Goal: Information Seeking & Learning: Learn about a topic

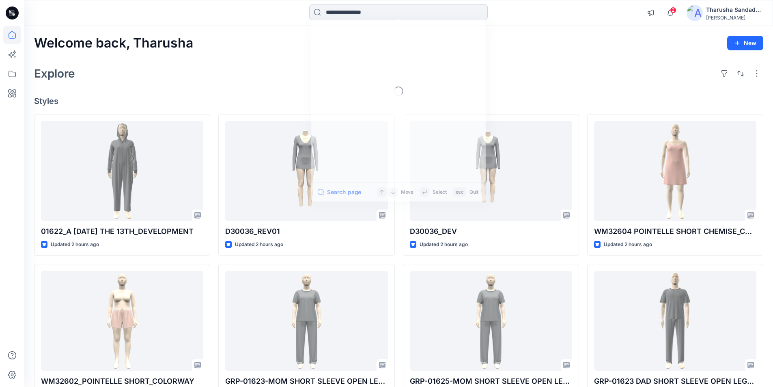
click at [367, 15] on input at bounding box center [398, 12] width 178 height 16
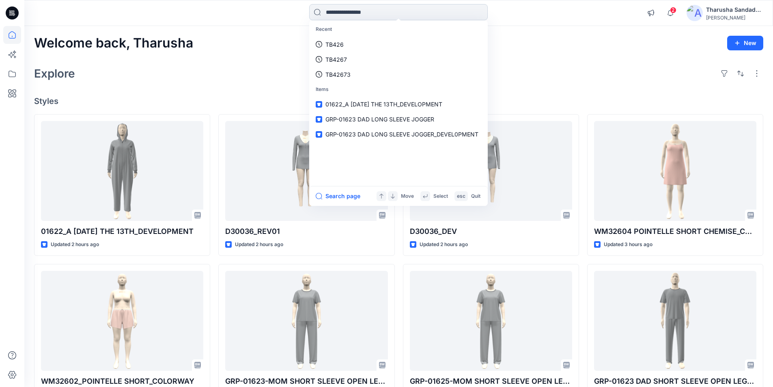
click at [385, 8] on input at bounding box center [398, 12] width 178 height 16
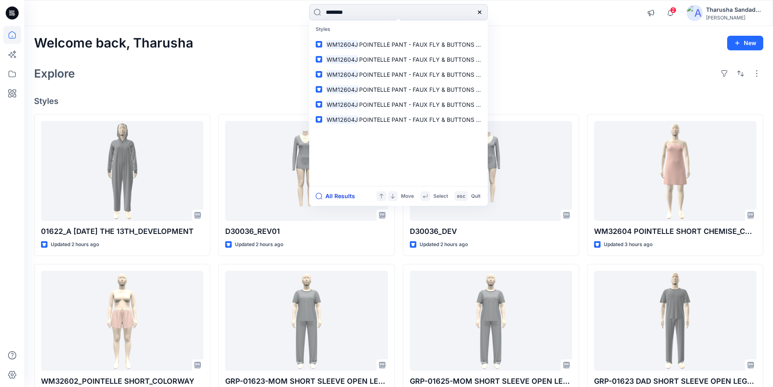
type input "********"
click at [346, 198] on button "All Results" at bounding box center [338, 196] width 45 height 10
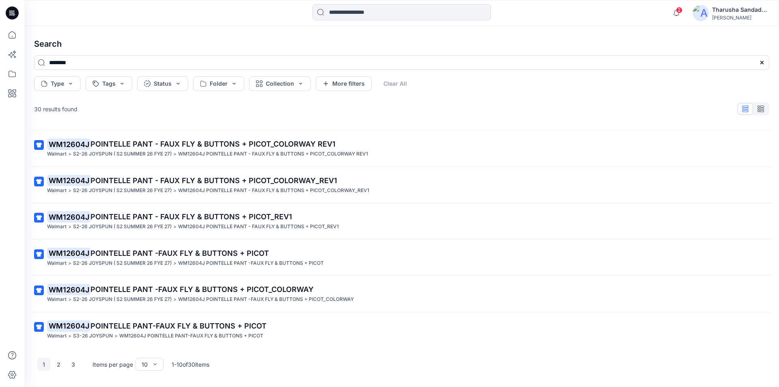
scroll to position [142, 0]
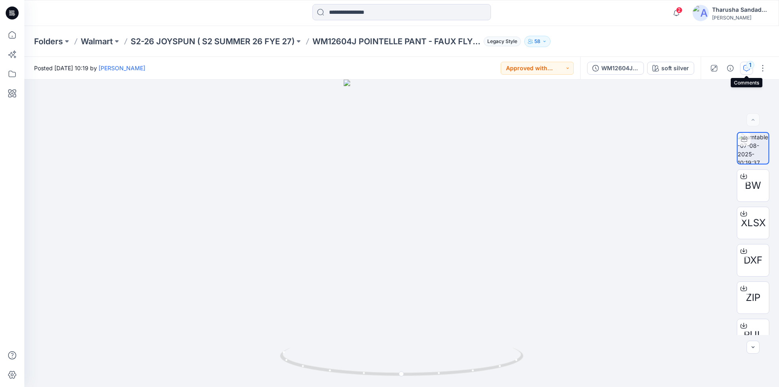
click at [749, 69] on icon "button" at bounding box center [746, 68] width 6 height 6
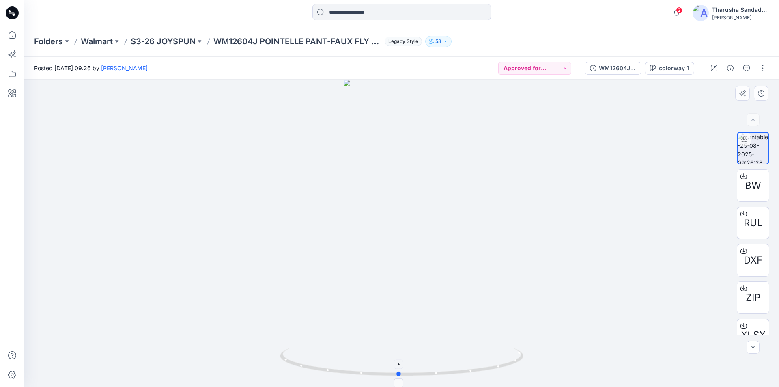
drag, startPoint x: 512, startPoint y: 364, endPoint x: 718, endPoint y: 276, distance: 224.2
click at [510, 361] on icon at bounding box center [402, 362] width 245 height 30
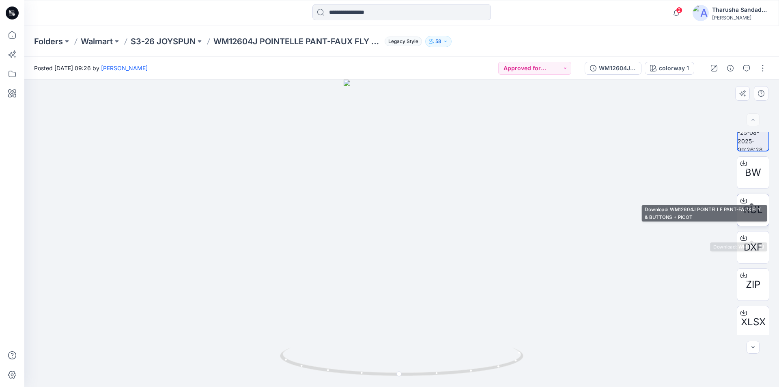
scroll to position [16, 0]
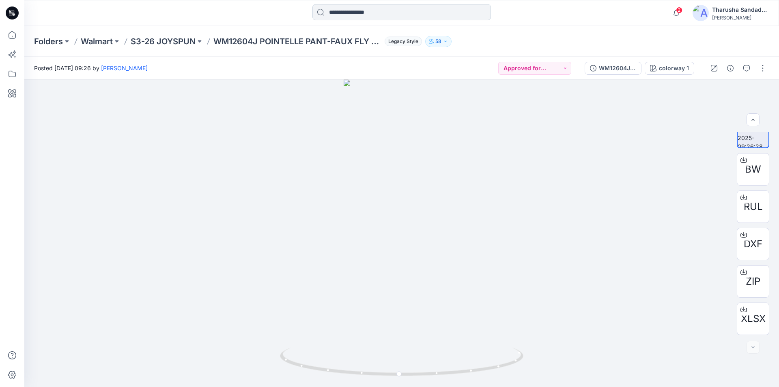
click at [362, 14] on input at bounding box center [401, 12] width 178 height 16
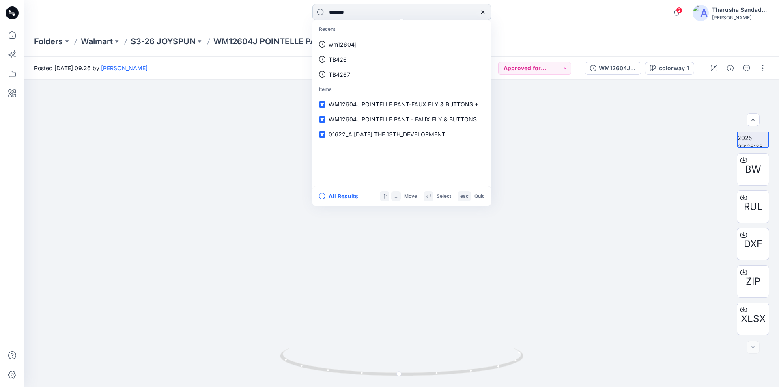
type input "*******"
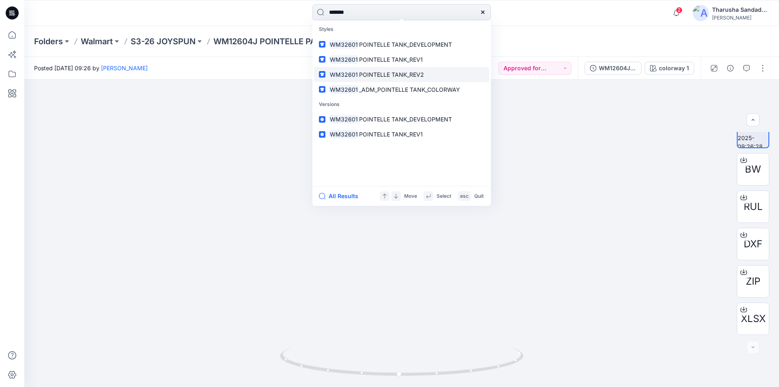
click at [387, 75] on span "POINTELLE TANK_REV2" at bounding box center [391, 74] width 65 height 7
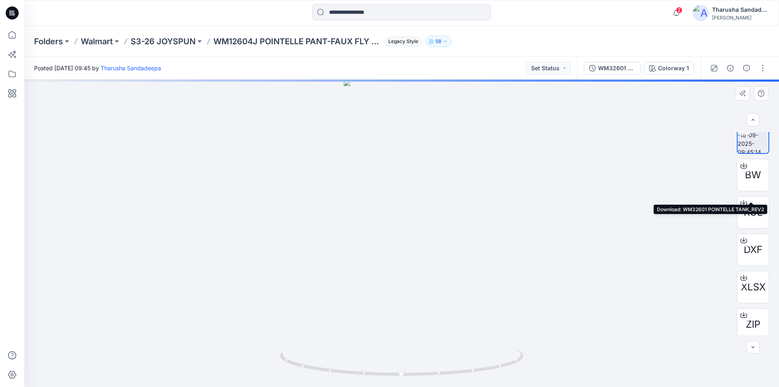
scroll to position [16, 0]
drag, startPoint x: 444, startPoint y: 365, endPoint x: 459, endPoint y: 360, distance: 16.3
click at [459, 360] on icon at bounding box center [402, 362] width 245 height 30
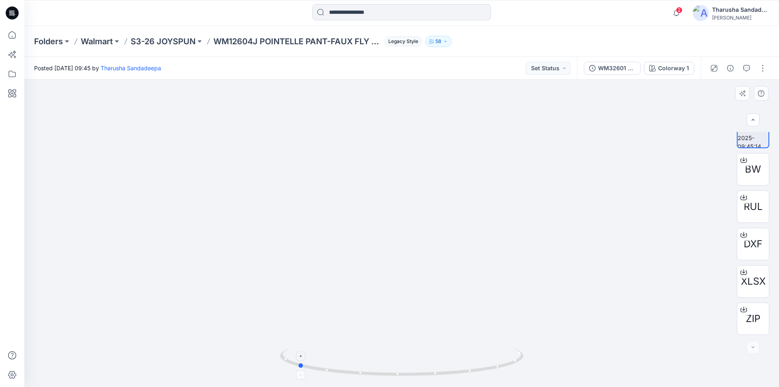
drag, startPoint x: 494, startPoint y: 370, endPoint x: 444, endPoint y: 369, distance: 49.5
click at [444, 369] on icon at bounding box center [402, 362] width 245 height 30
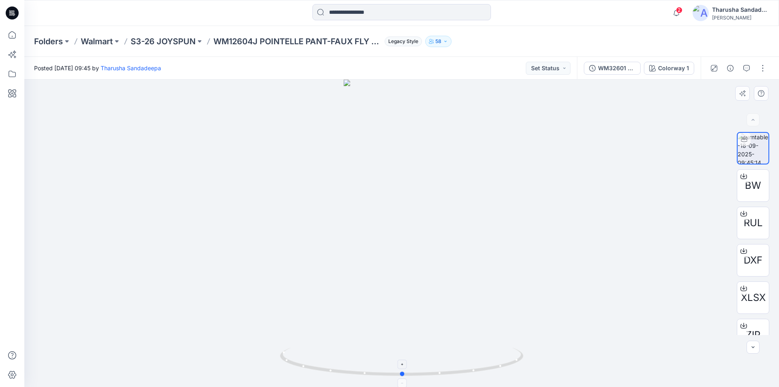
drag, startPoint x: 405, startPoint y: 375, endPoint x: 510, endPoint y: 371, distance: 105.1
click at [510, 371] on icon at bounding box center [402, 362] width 245 height 30
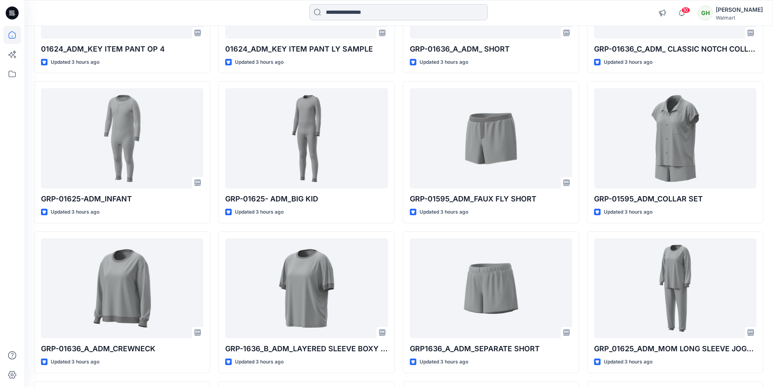
scroll to position [564, 0]
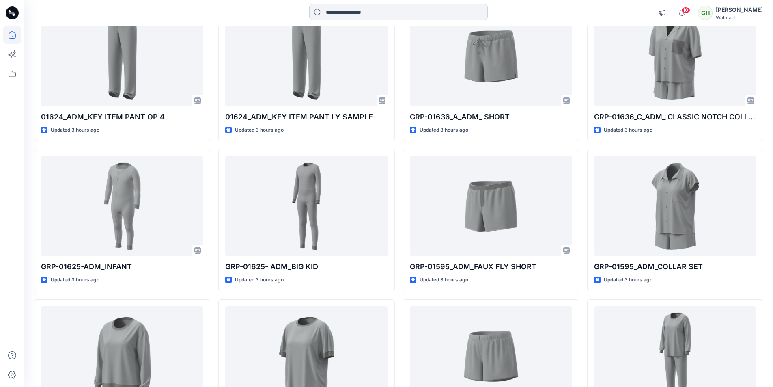
click at [328, 13] on input at bounding box center [398, 12] width 178 height 16
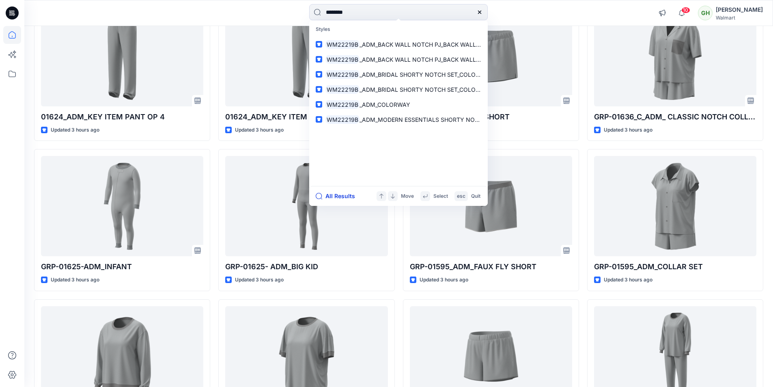
type input "********"
click at [352, 195] on button "All Results" at bounding box center [338, 196] width 45 height 10
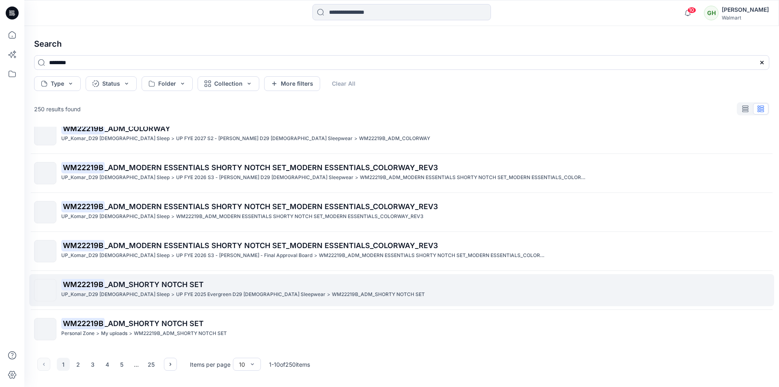
scroll to position [168, 0]
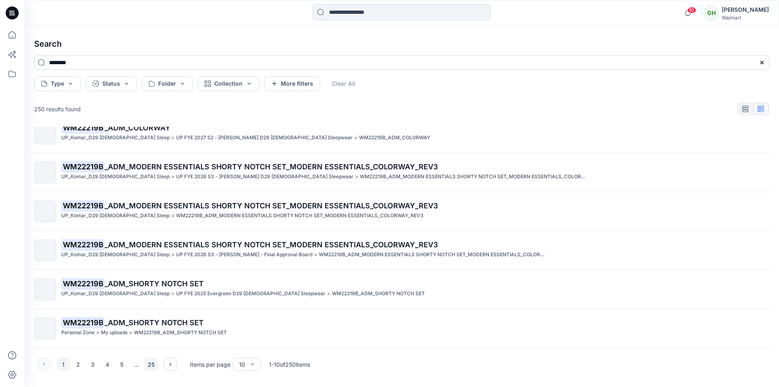
click at [152, 367] on button "25" at bounding box center [150, 363] width 13 height 13
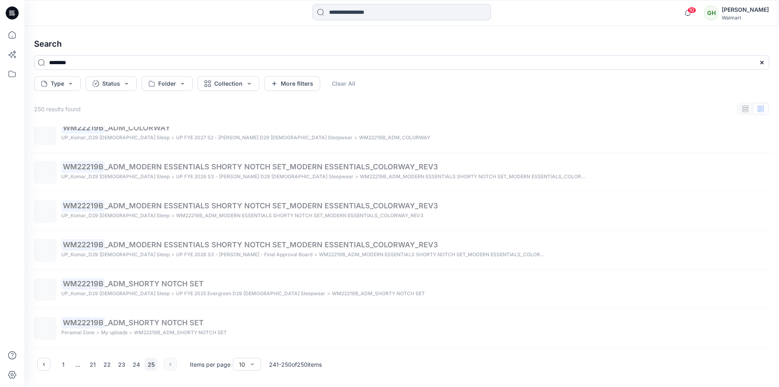
click at [152, 367] on button "25" at bounding box center [150, 363] width 13 height 13
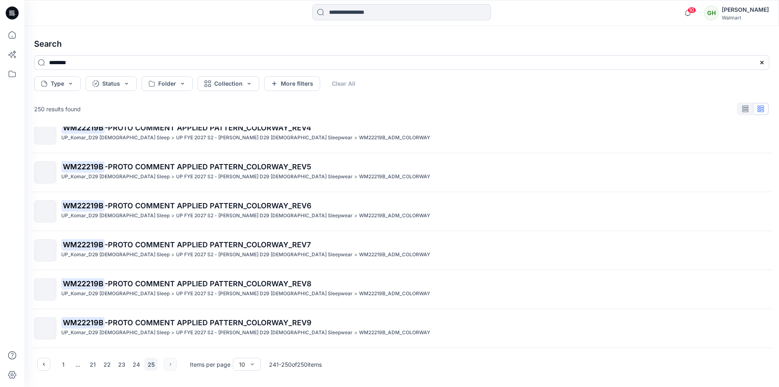
click at [149, 362] on button "25" at bounding box center [150, 363] width 13 height 13
click at [150, 362] on button "25" at bounding box center [150, 363] width 13 height 13
click at [170, 369] on div "1 ... 21 22 23 24 25" at bounding box center [107, 363] width 140 height 13
click at [152, 364] on button "25" at bounding box center [150, 363] width 13 height 13
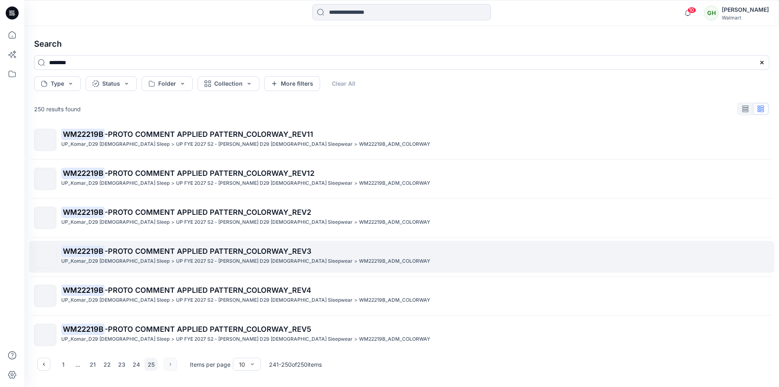
scroll to position [0, 0]
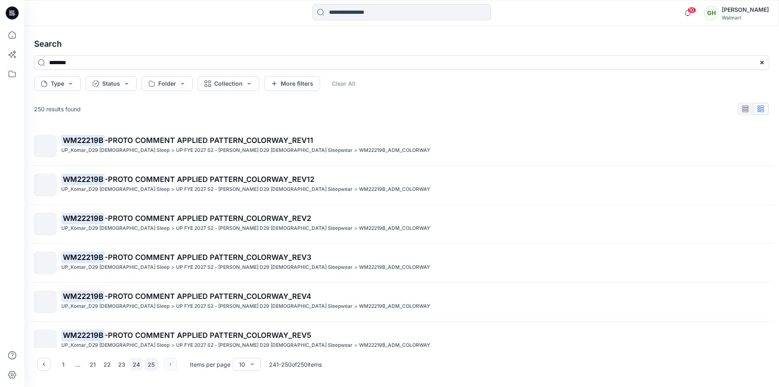
click at [135, 367] on button "24" at bounding box center [136, 363] width 13 height 13
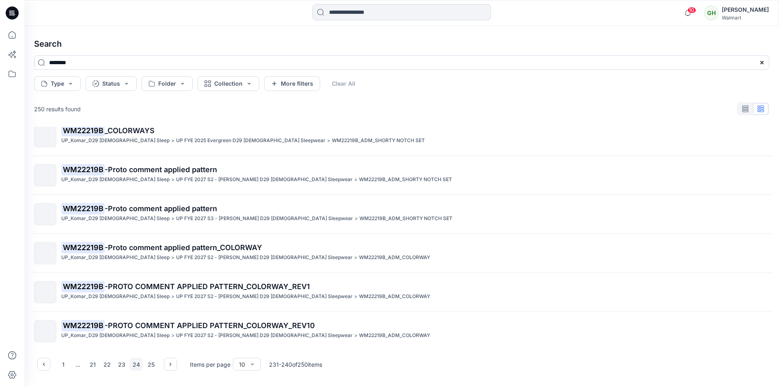
scroll to position [168, 0]
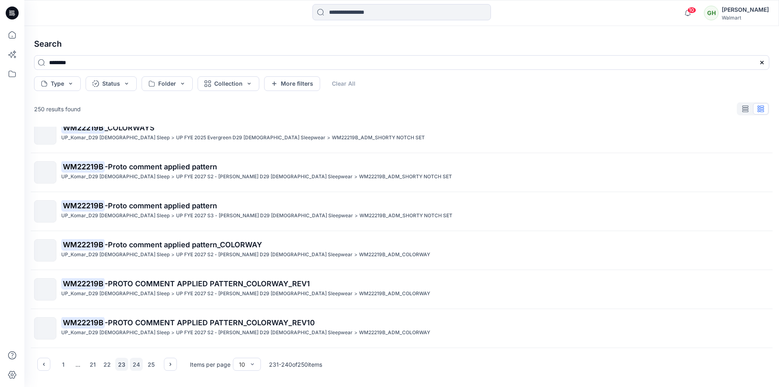
click at [123, 368] on button "23" at bounding box center [121, 363] width 13 height 13
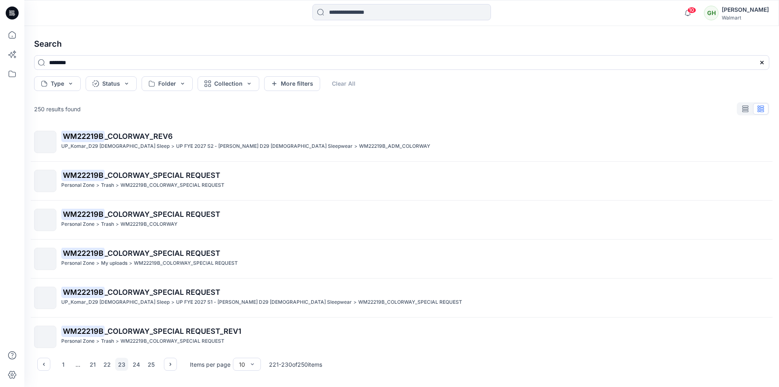
scroll to position [0, 0]
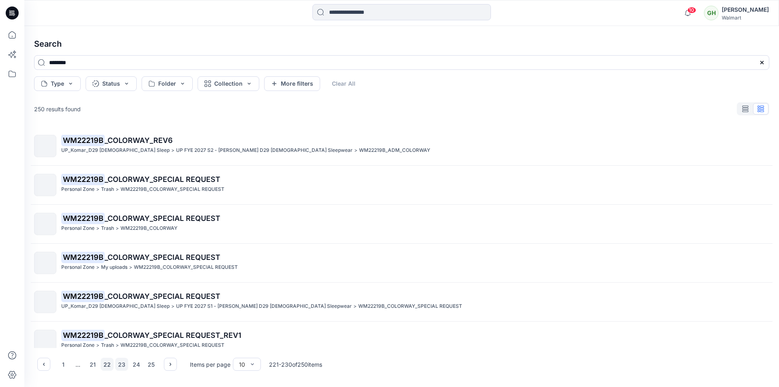
click at [110, 367] on button "22" at bounding box center [107, 363] width 13 height 13
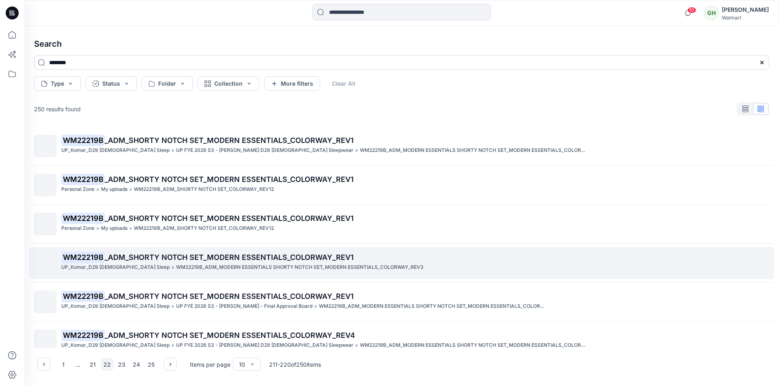
scroll to position [168, 0]
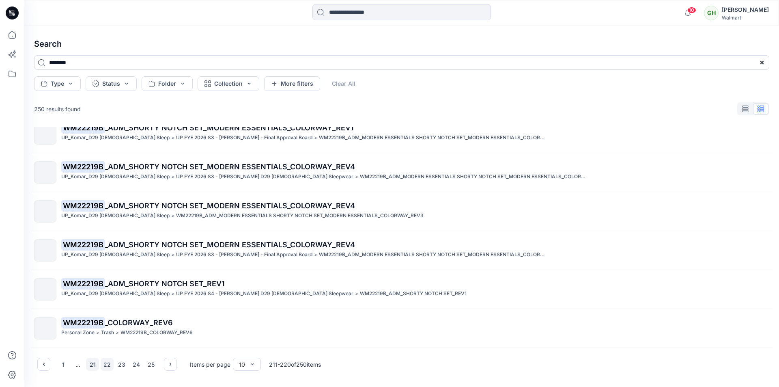
click at [94, 366] on button "21" at bounding box center [92, 363] width 13 height 13
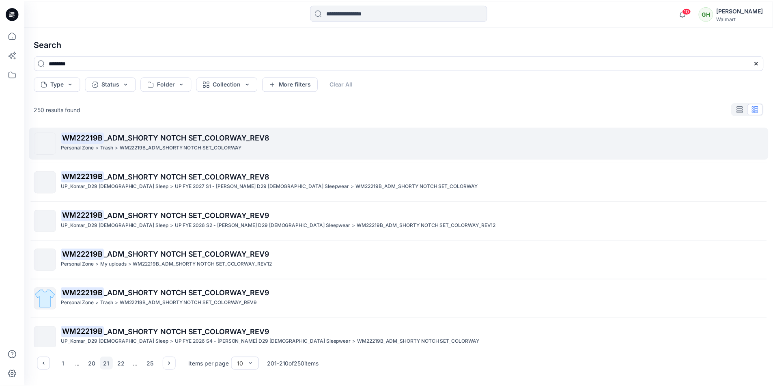
scroll to position [0, 0]
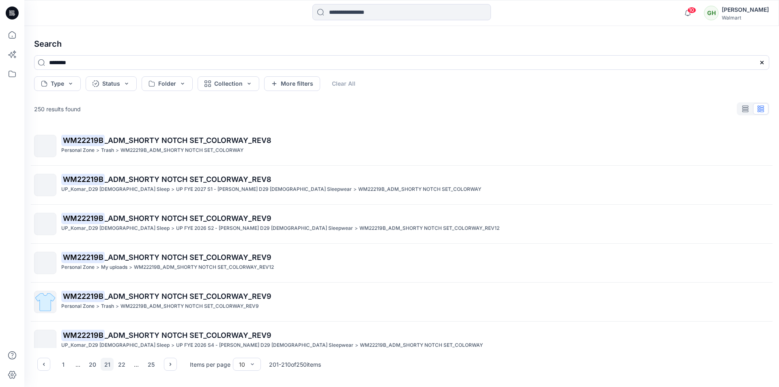
drag, startPoint x: 12, startPoint y: 9, endPoint x: 45, endPoint y: 1, distance: 33.5
click at [11, 9] on icon at bounding box center [12, 12] width 13 height 13
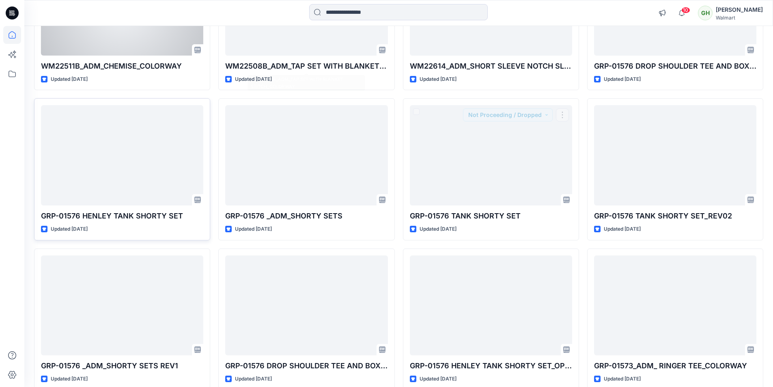
scroll to position [4628, 0]
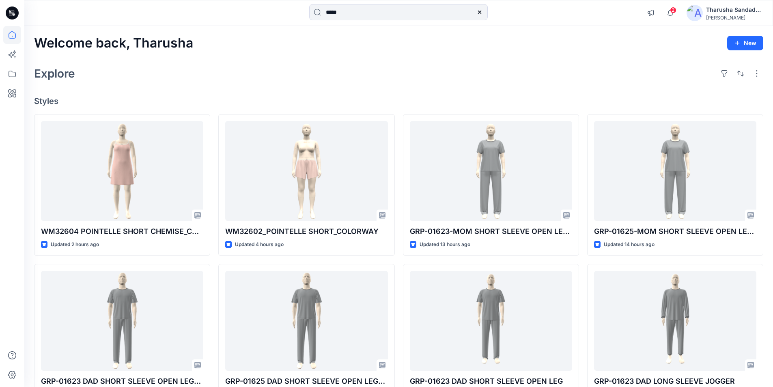
click at [466, 69] on div "Explore" at bounding box center [398, 73] width 729 height 19
click at [465, 91] on div "Welcome back, Tharusha New Explore Styles WM32604 POINTELLE SHORT CHEMISE_COLOR…" at bounding box center [398, 310] width 748 height 568
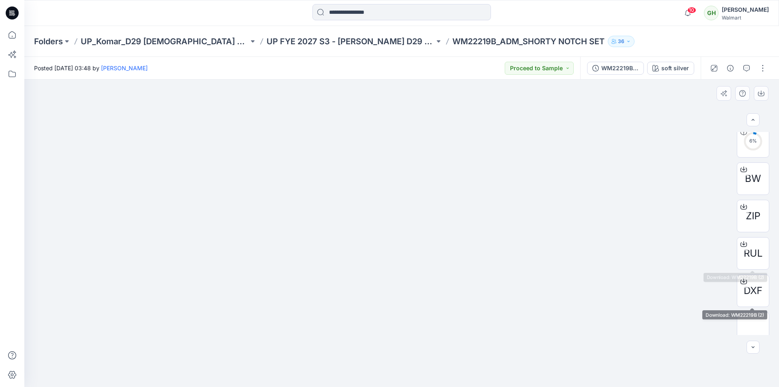
scroll to position [115, 0]
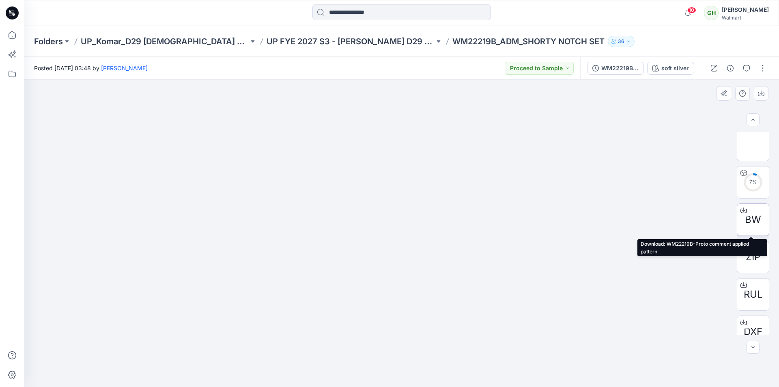
click at [756, 219] on span "BW" at bounding box center [753, 219] width 16 height 15
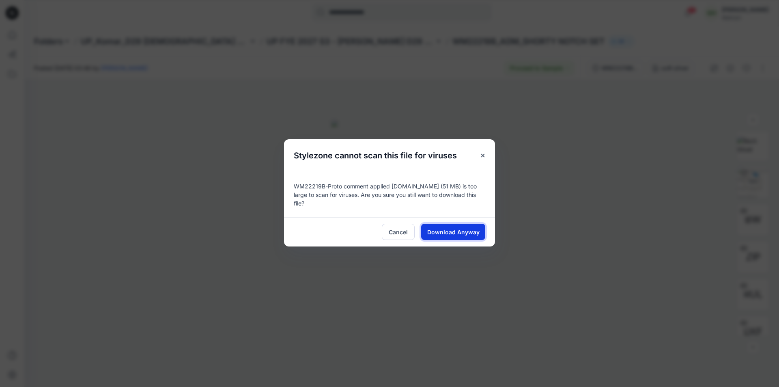
click at [470, 236] on button "Download Anyway" at bounding box center [453, 231] width 64 height 16
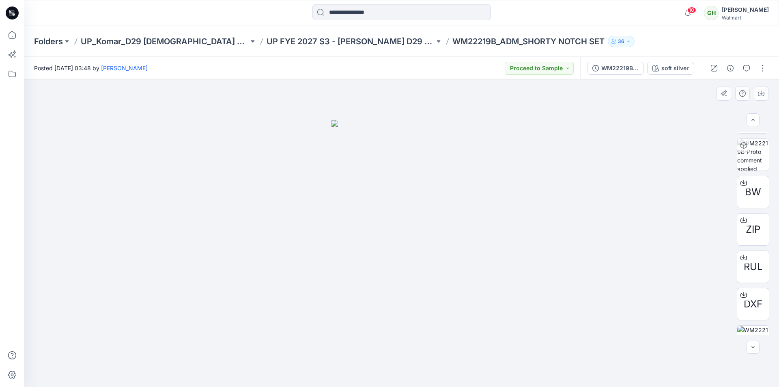
scroll to position [156, 0]
click at [543, 19] on div at bounding box center [401, 13] width 377 height 18
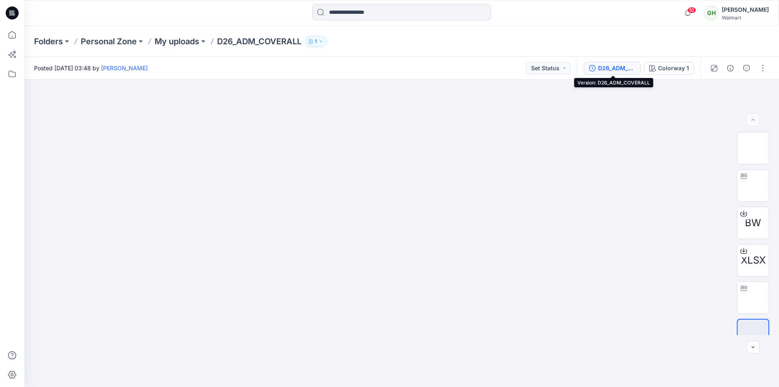
click at [611, 67] on div "D26_ADM_COVERALL" at bounding box center [616, 68] width 37 height 9
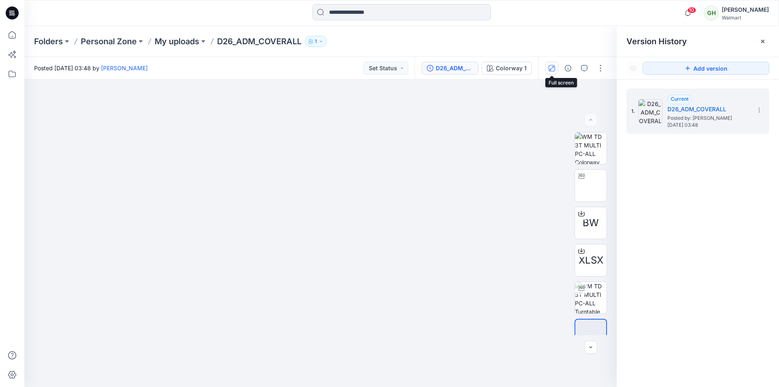
click at [554, 70] on icon "button" at bounding box center [551, 68] width 6 height 6
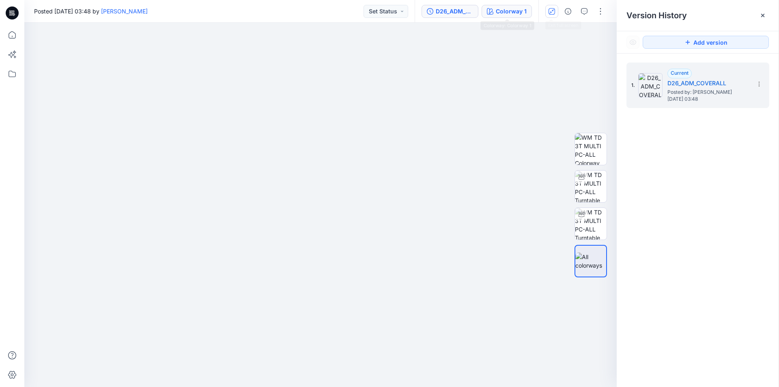
click at [522, 13] on div "Colorway 1" at bounding box center [511, 11] width 31 height 9
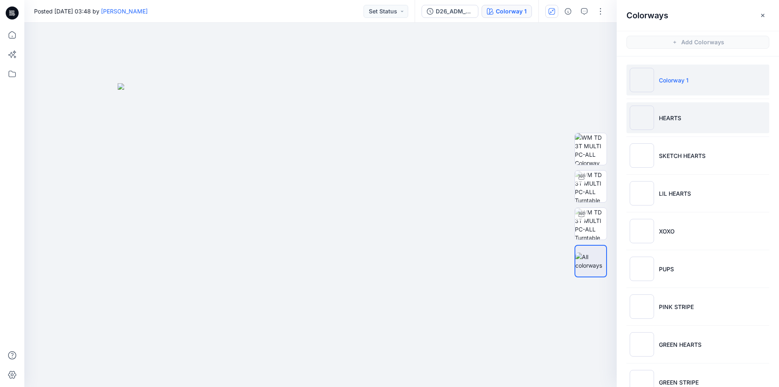
click at [659, 115] on p "HEARTS" at bounding box center [670, 118] width 22 height 9
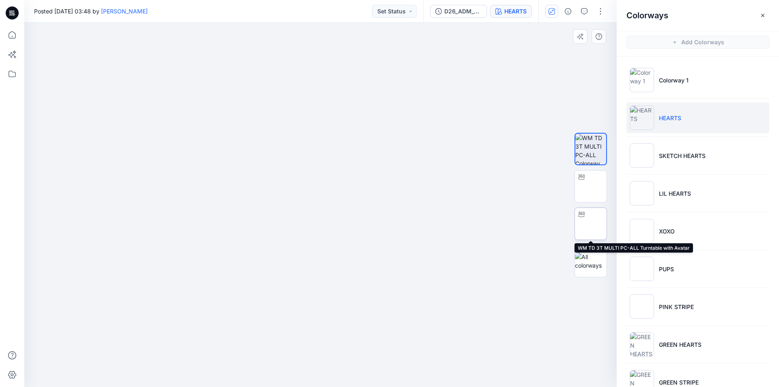
click at [591, 223] on img at bounding box center [591, 223] width 0 height 0
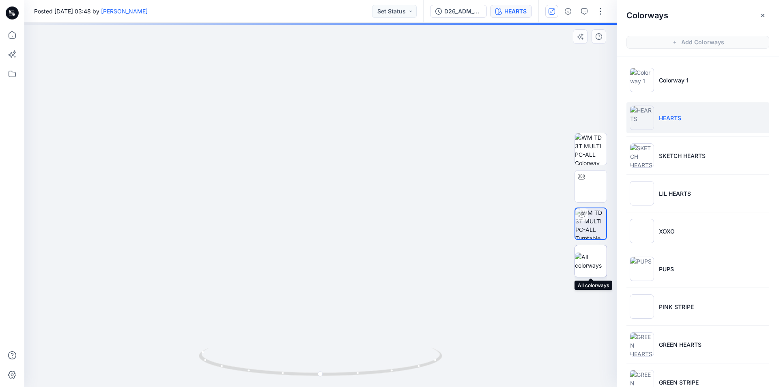
click at [594, 258] on img at bounding box center [591, 260] width 32 height 17
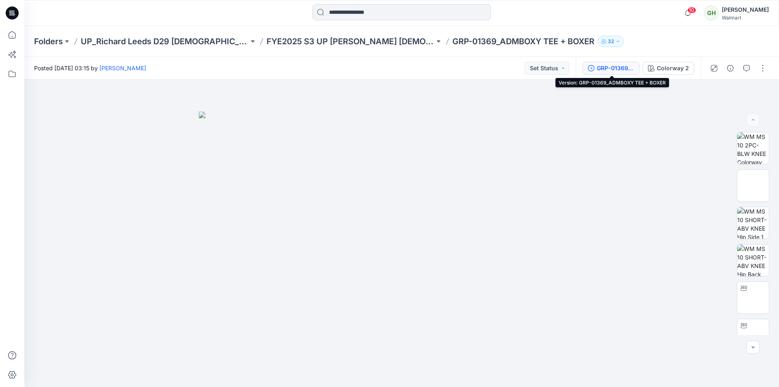
click at [626, 73] on button "GRP-01369_ADMBOXY TEE + BOXER" at bounding box center [610, 68] width 57 height 13
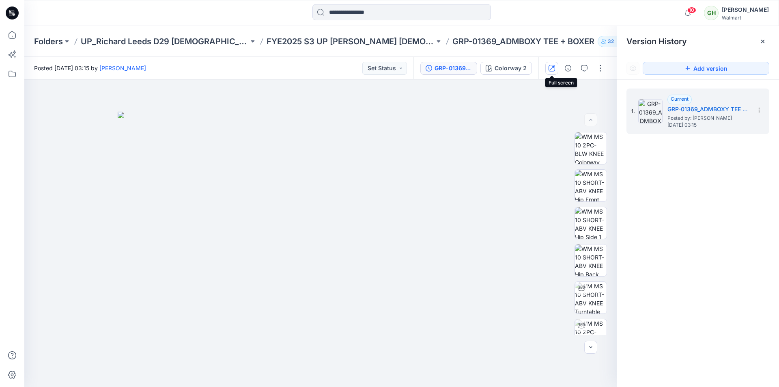
click at [552, 70] on icon "button" at bounding box center [551, 68] width 6 height 6
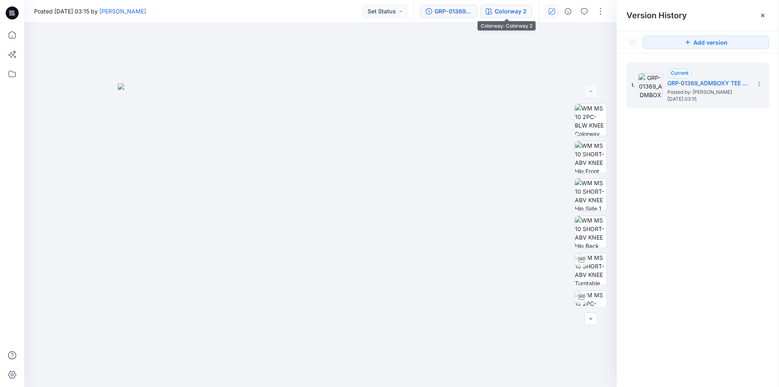
click at [518, 10] on div "Colorway 2" at bounding box center [510, 11] width 32 height 9
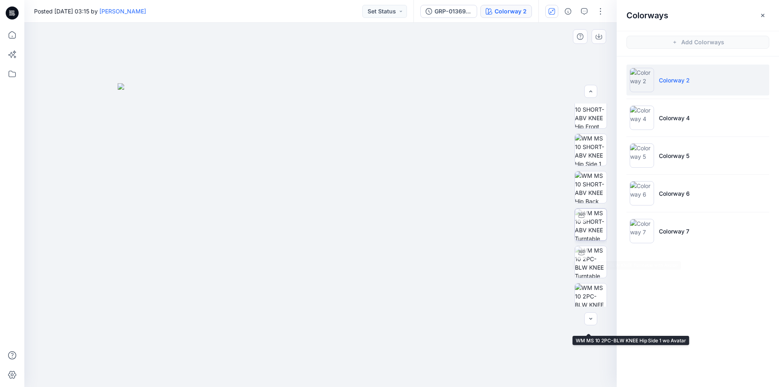
scroll to position [44, 0]
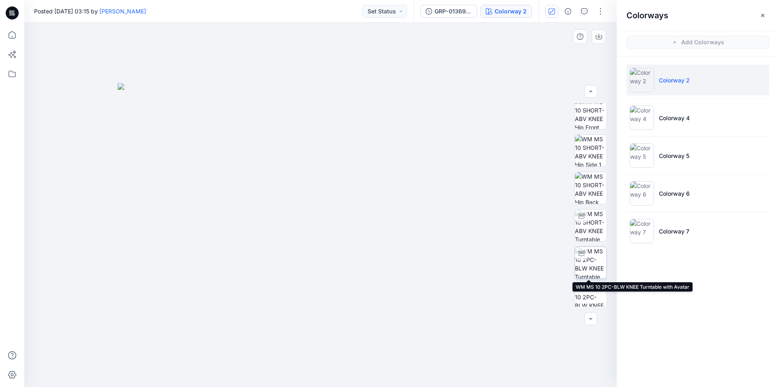
click at [585, 253] on div at bounding box center [581, 253] width 13 height 13
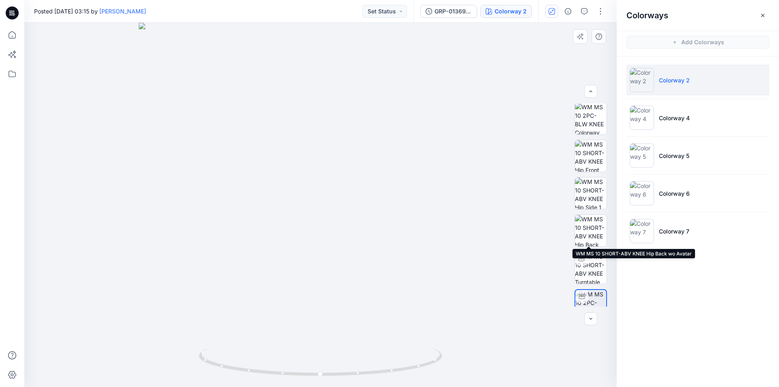
scroll to position [0, 0]
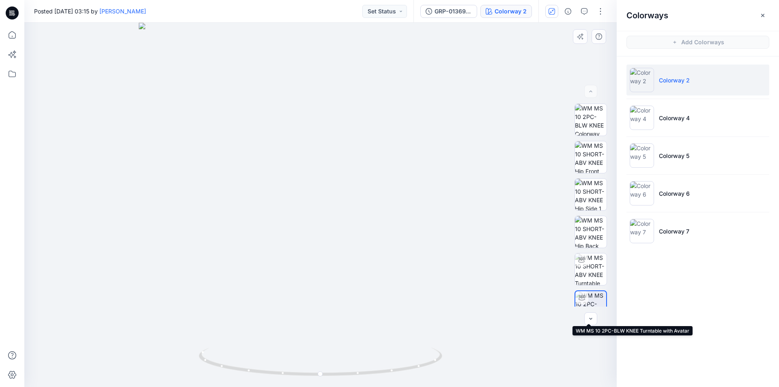
click at [592, 303] on img at bounding box center [590, 306] width 31 height 31
click at [503, 19] on div "GRP-01369_ADMBOXY TEE + BOXER Colorway 2" at bounding box center [475, 11] width 125 height 23
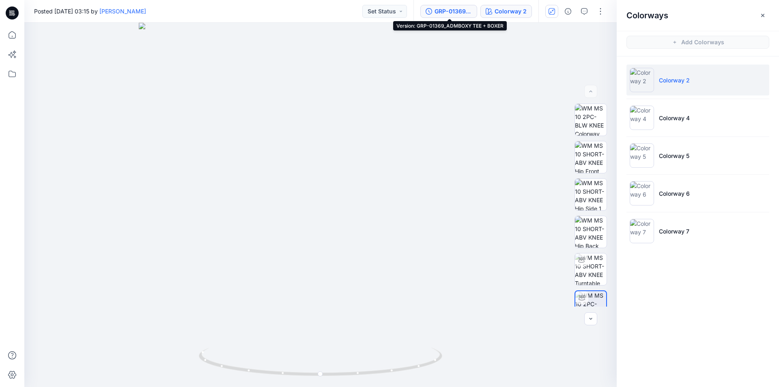
click at [450, 10] on div "GRP-01369_ADMBOXY TEE + BOXER" at bounding box center [452, 11] width 37 height 9
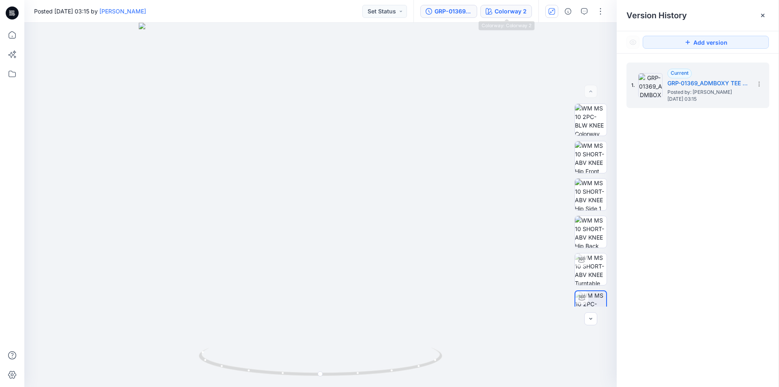
click at [499, 9] on div "Colorway 2" at bounding box center [510, 11] width 32 height 9
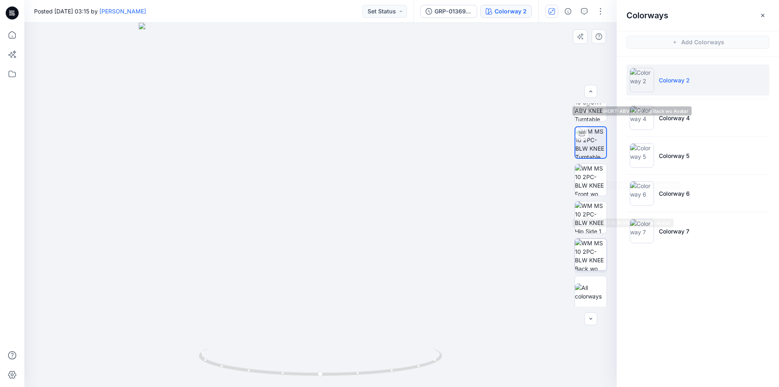
scroll to position [165, 0]
click at [591, 283] on img at bounding box center [591, 289] width 32 height 17
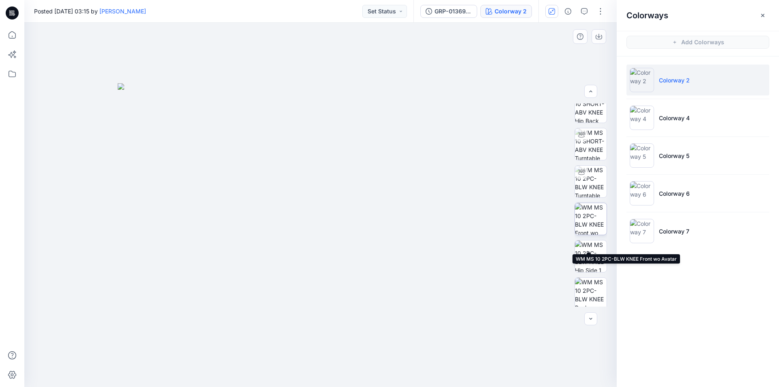
scroll to position [84, 0]
click at [348, 21] on div "Posted [DATE] 03:15 by [PERSON_NAME] Status" at bounding box center [218, 11] width 389 height 22
